Goal: Transaction & Acquisition: Download file/media

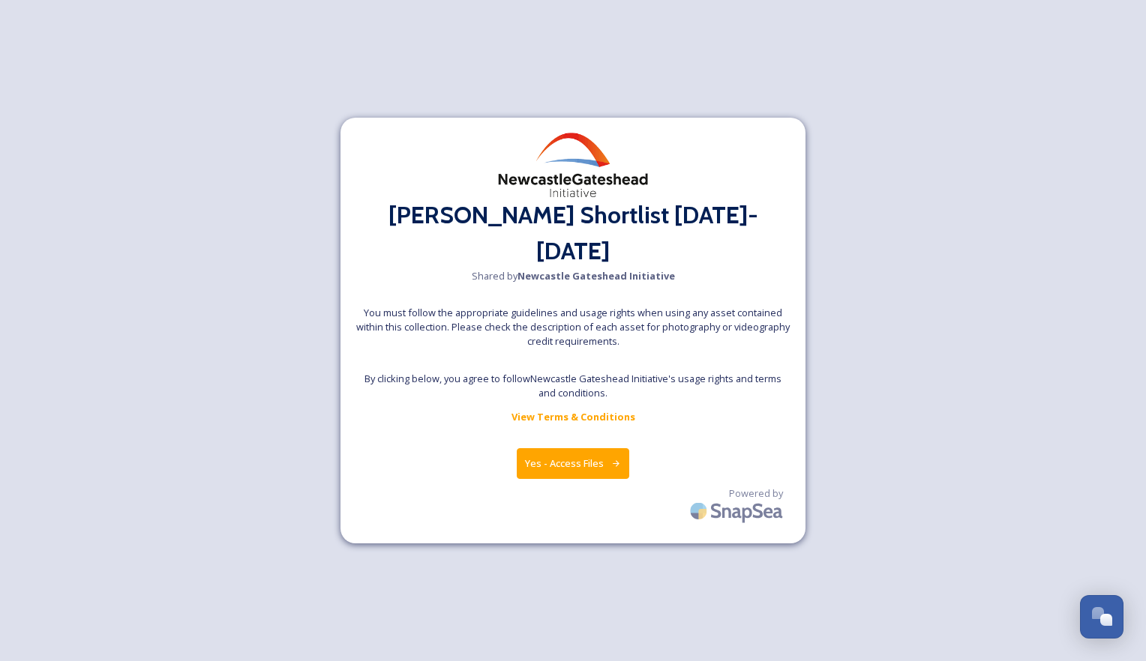
click at [553, 450] on button "Yes - Access Files" at bounding box center [573, 463] width 112 height 31
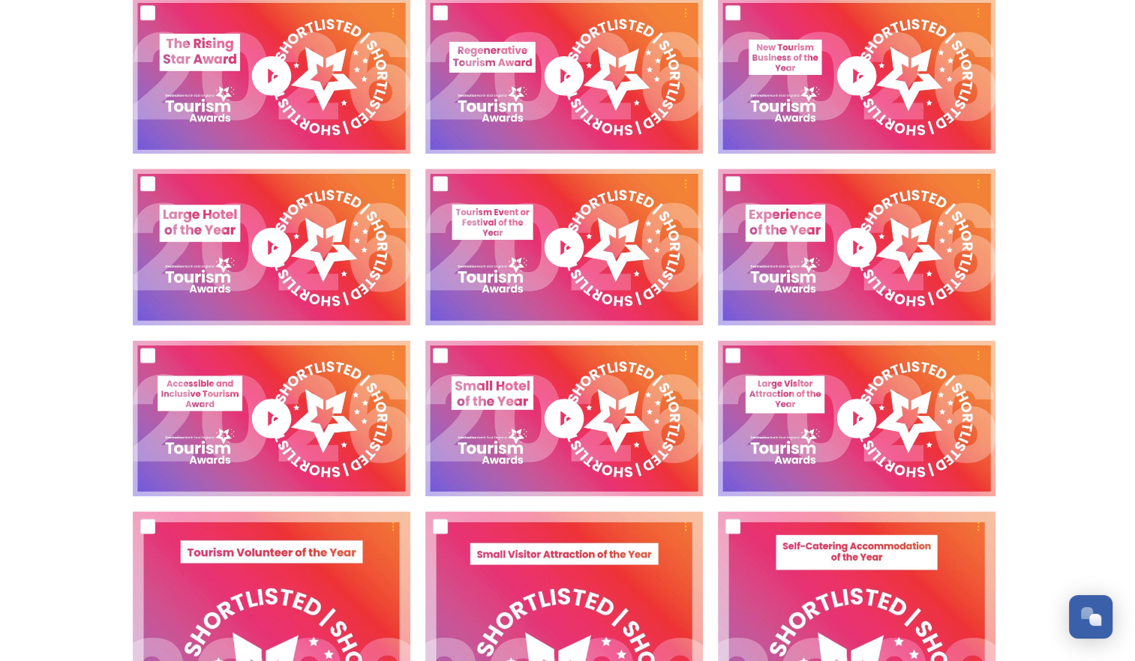
scroll to position [1803, 0]
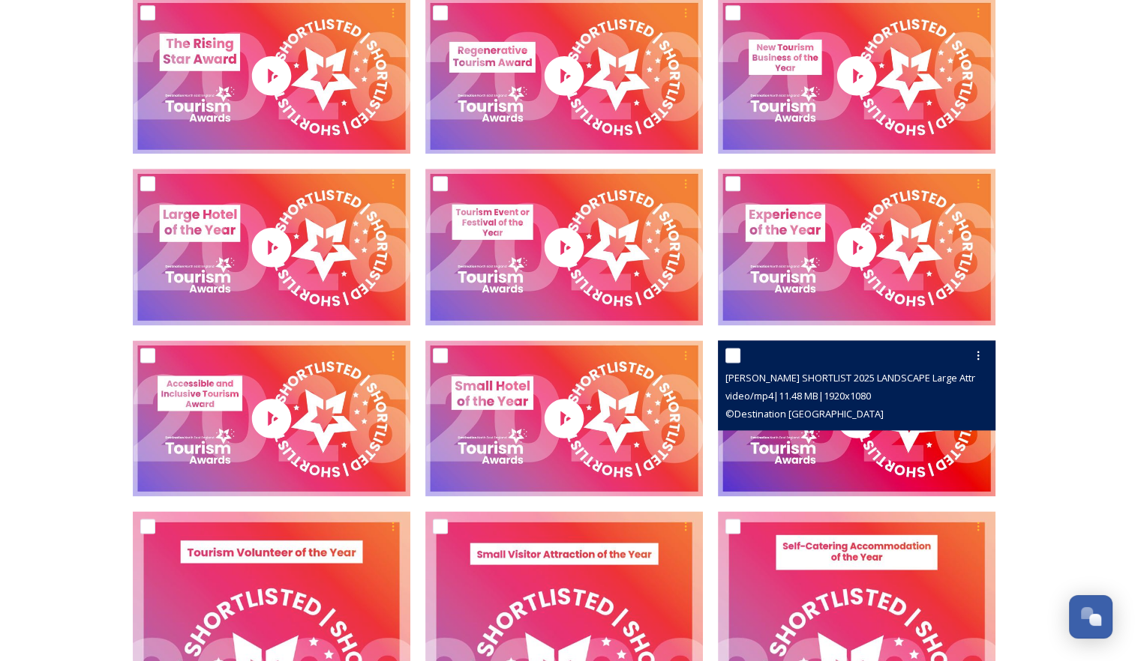
click at [730, 360] on input "checkbox" at bounding box center [732, 355] width 15 height 15
checkbox input "true"
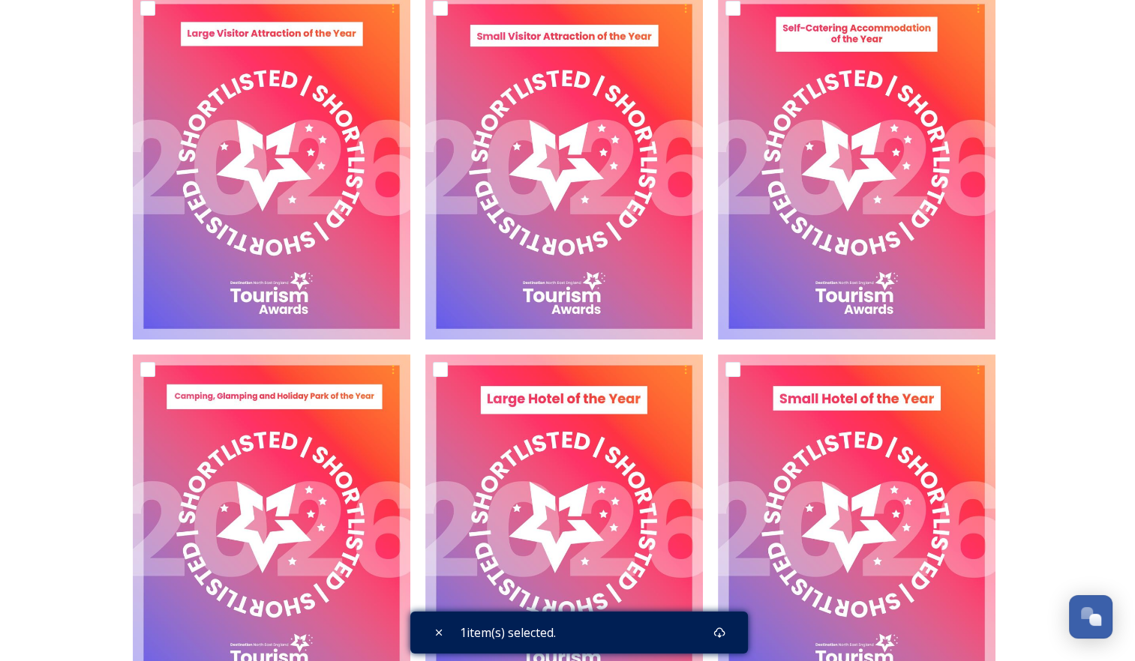
scroll to position [6066, 0]
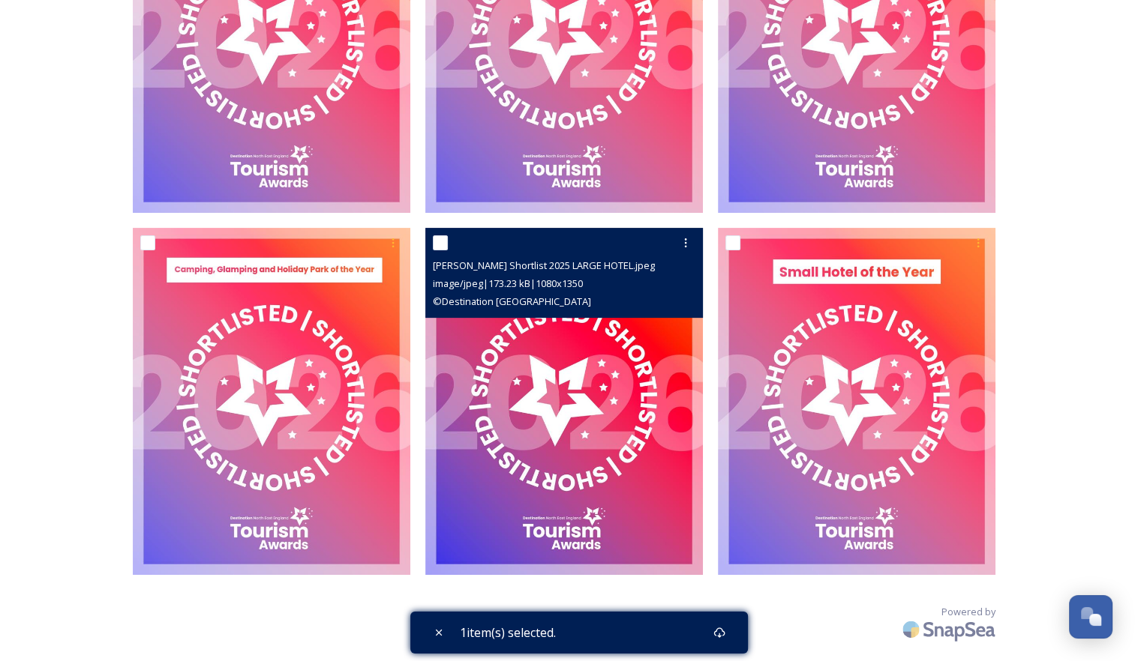
click at [444, 244] on input "checkbox" at bounding box center [440, 242] width 15 height 15
click at [439, 241] on input "checkbox" at bounding box center [440, 242] width 15 height 15
checkbox input "false"
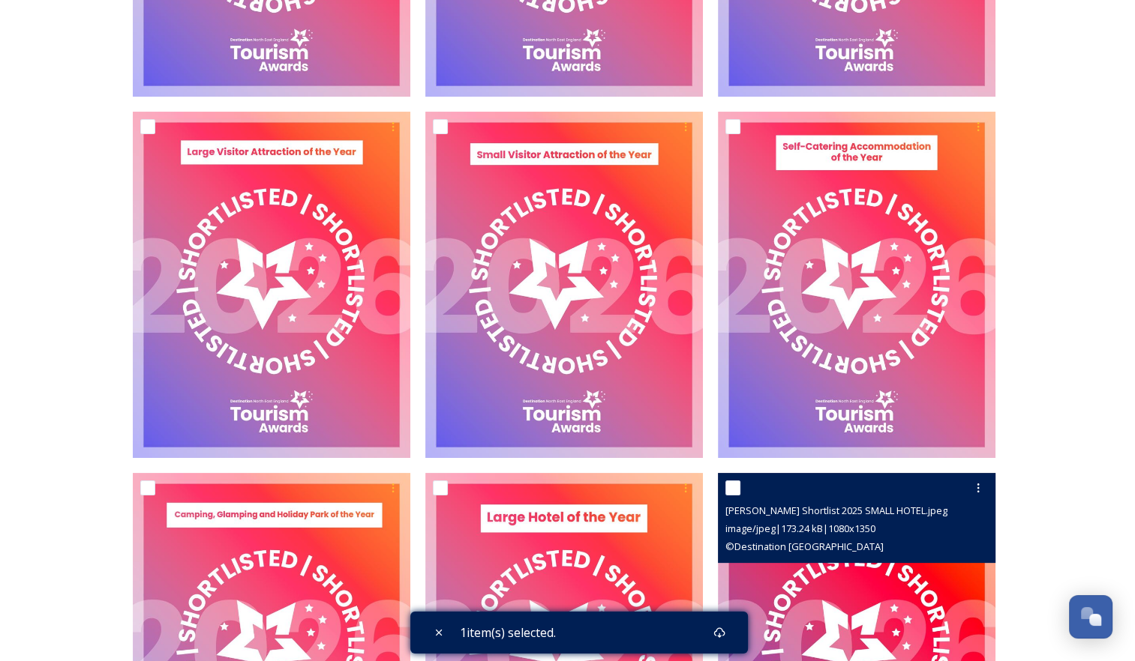
scroll to position [5814, 0]
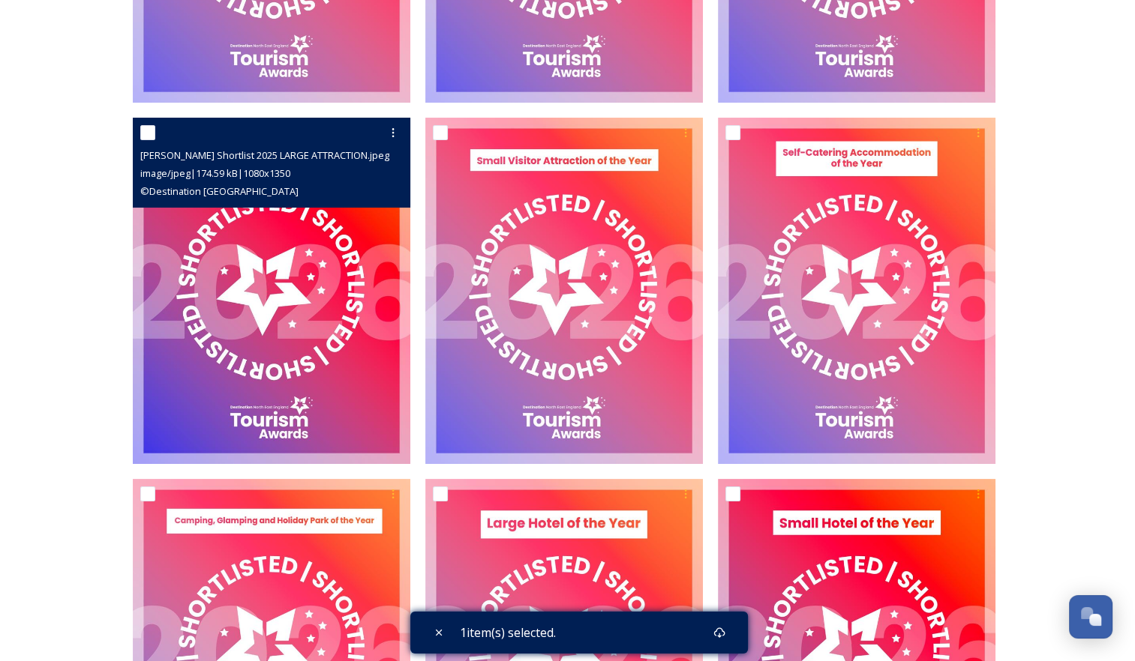
click at [146, 133] on input "checkbox" at bounding box center [147, 132] width 15 height 15
checkbox input "true"
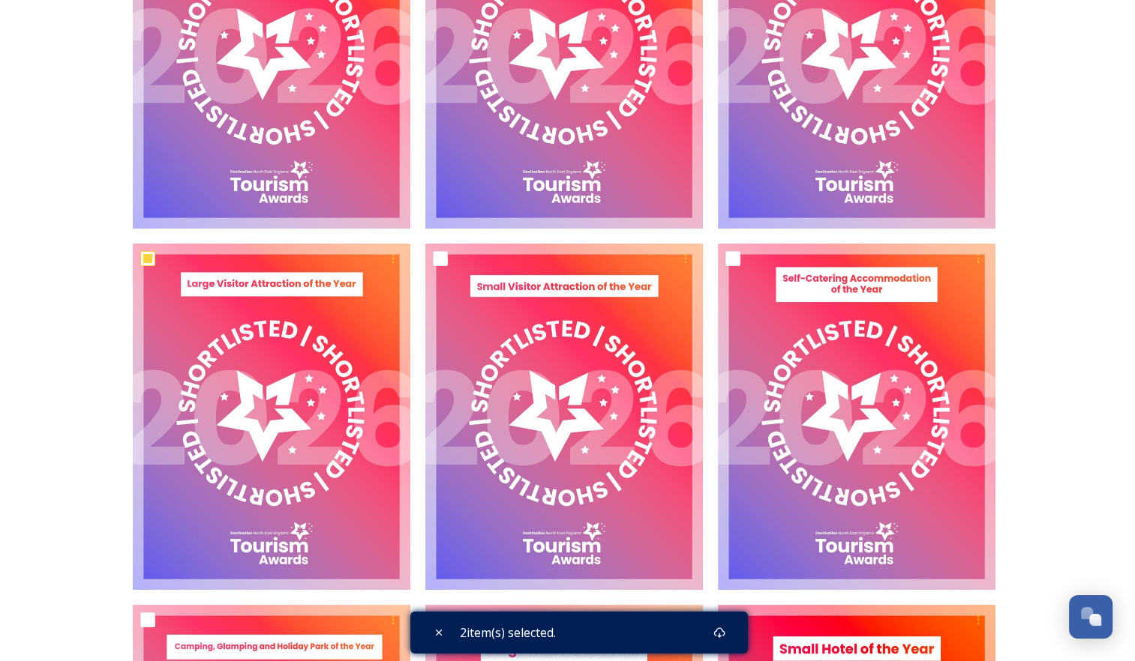
scroll to position [5688, 0]
click at [714, 637] on div "Download" at bounding box center [719, 632] width 27 height 27
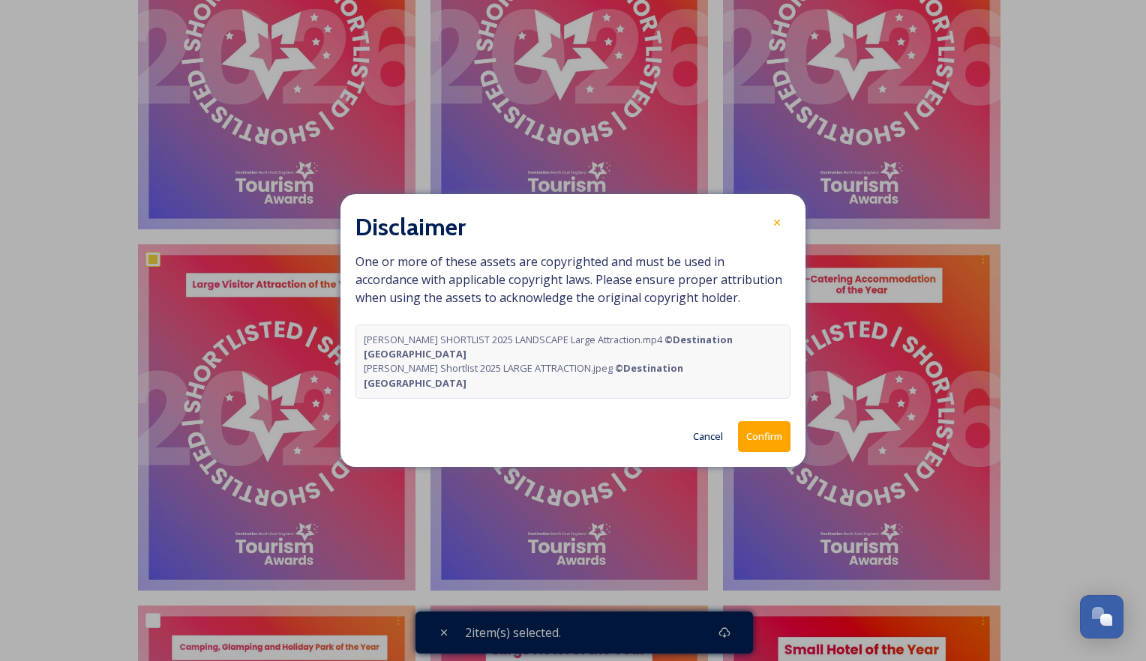
click at [759, 424] on button "Confirm" at bounding box center [764, 436] width 52 height 31
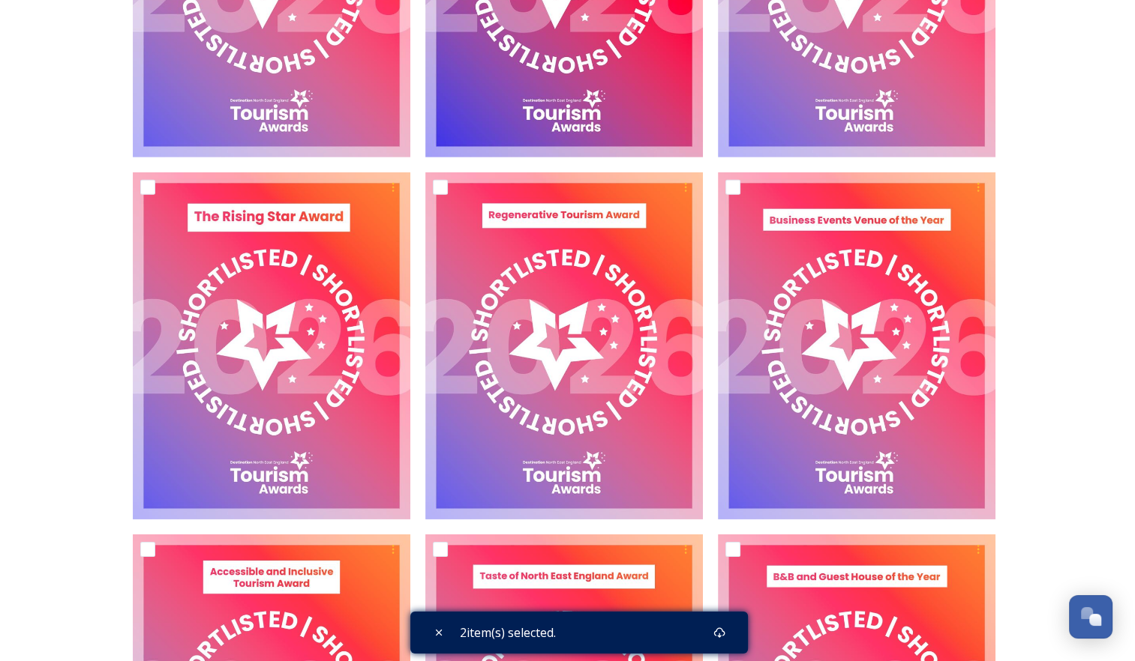
scroll to position [4599, 0]
